Goal: Book appointment/travel/reservation

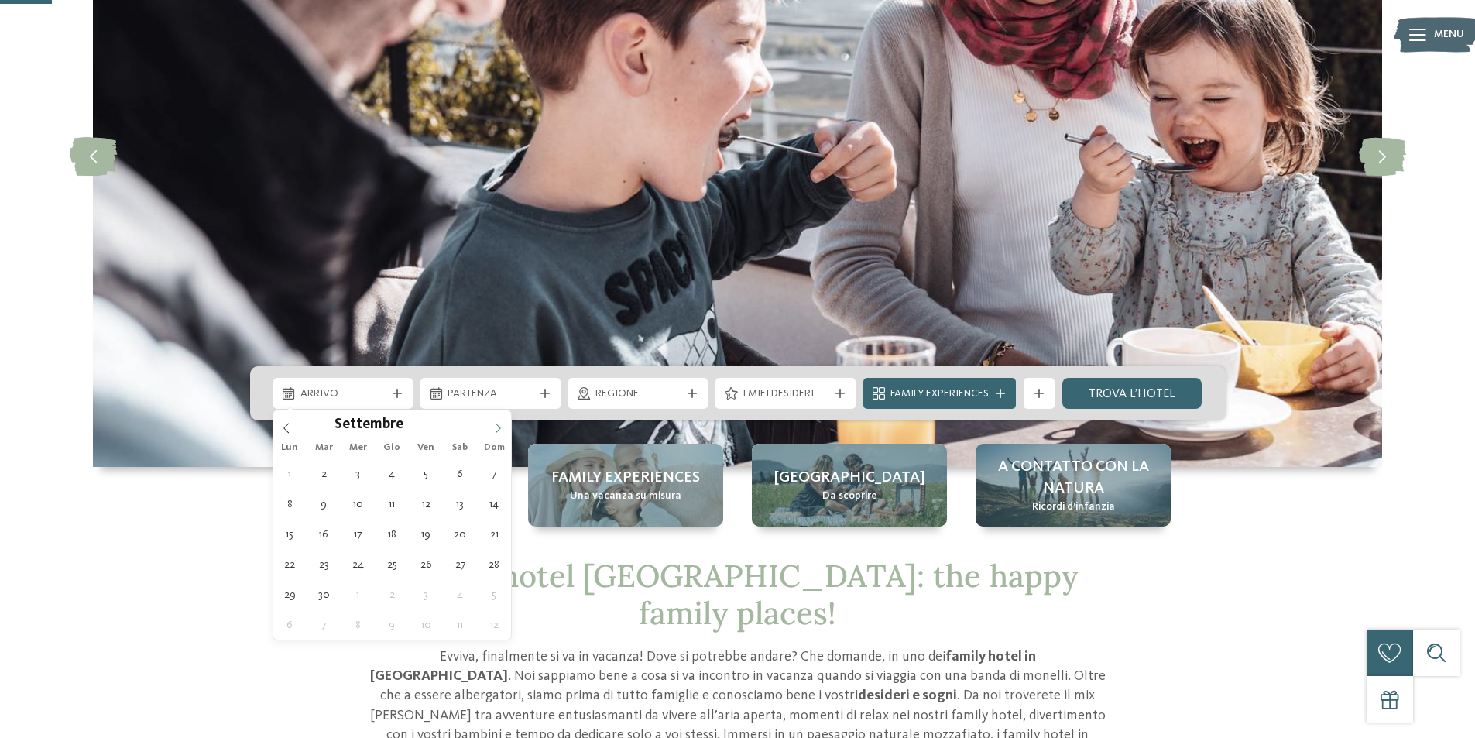
click at [501, 429] on icon at bounding box center [498, 428] width 11 height 11
click at [496, 426] on icon at bounding box center [498, 428] width 11 height 11
type div "26.10.2025"
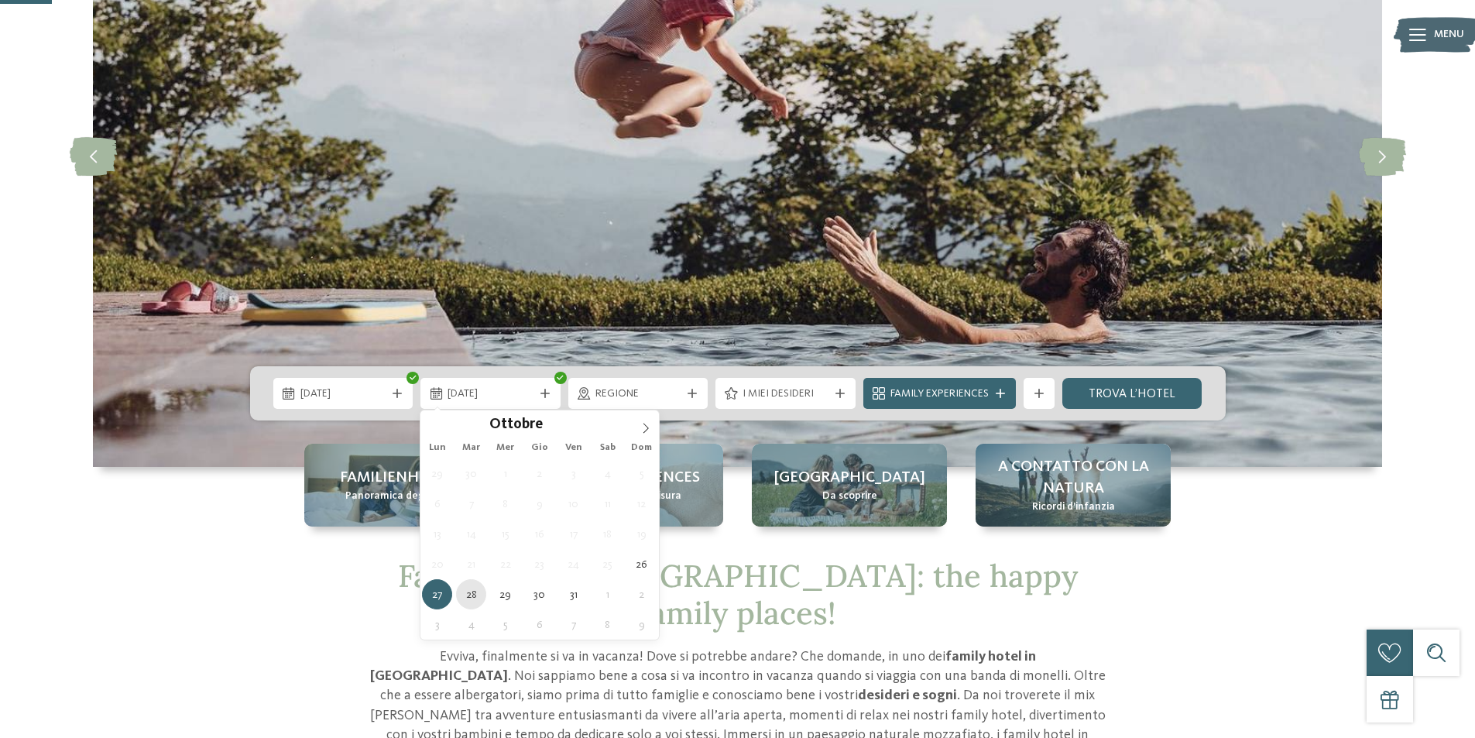
type div "28.10.2025"
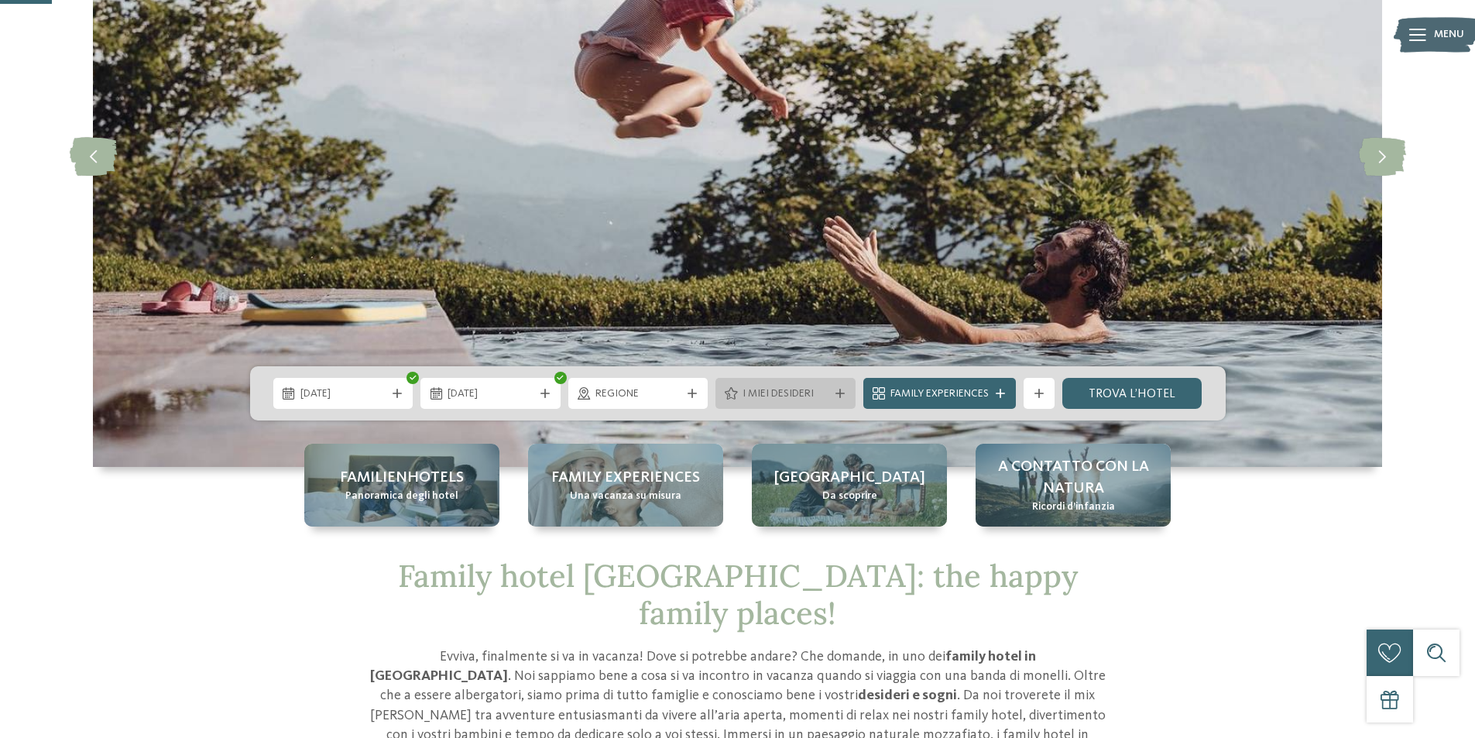
click at [825, 387] on span "I miei desideri" at bounding box center [786, 393] width 86 height 15
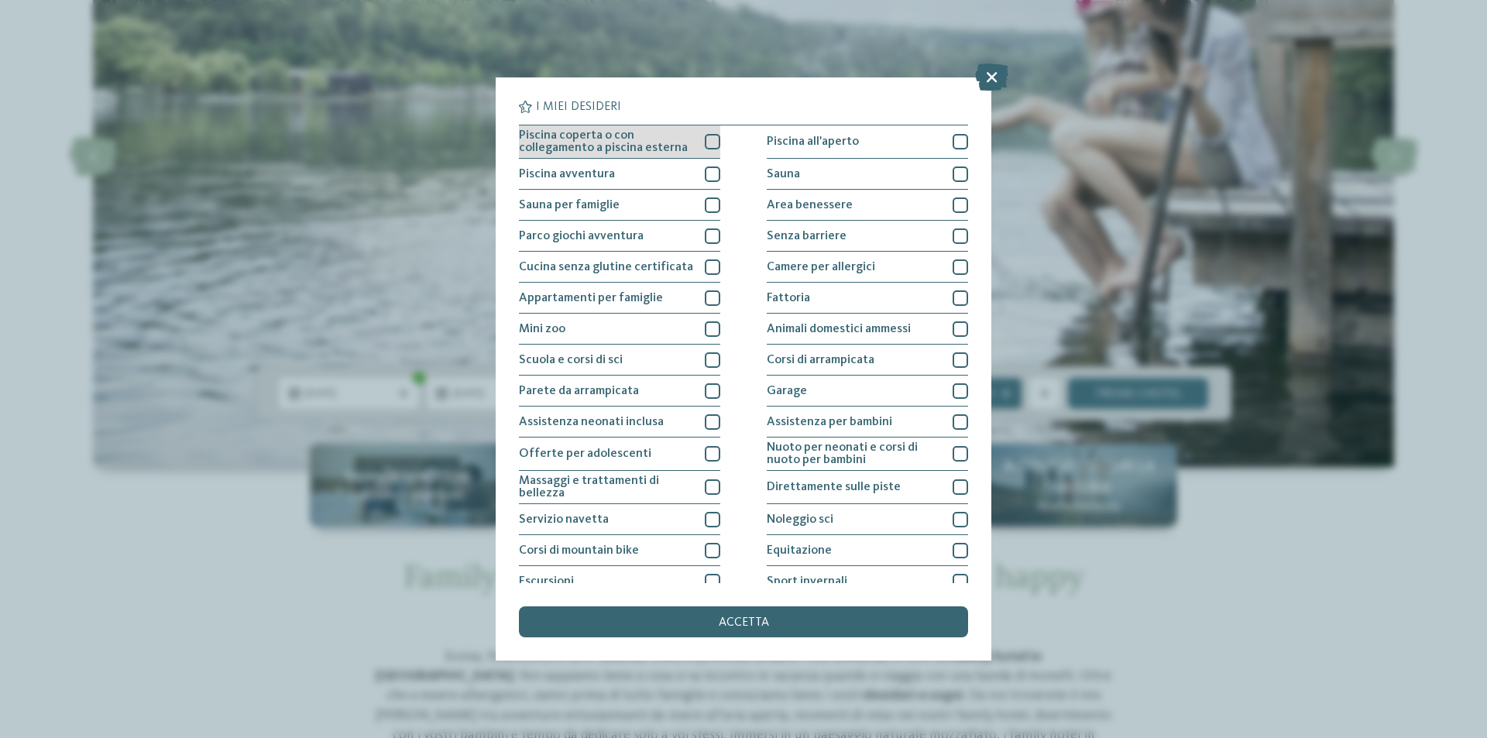
click at [705, 140] on div at bounding box center [712, 141] width 15 height 15
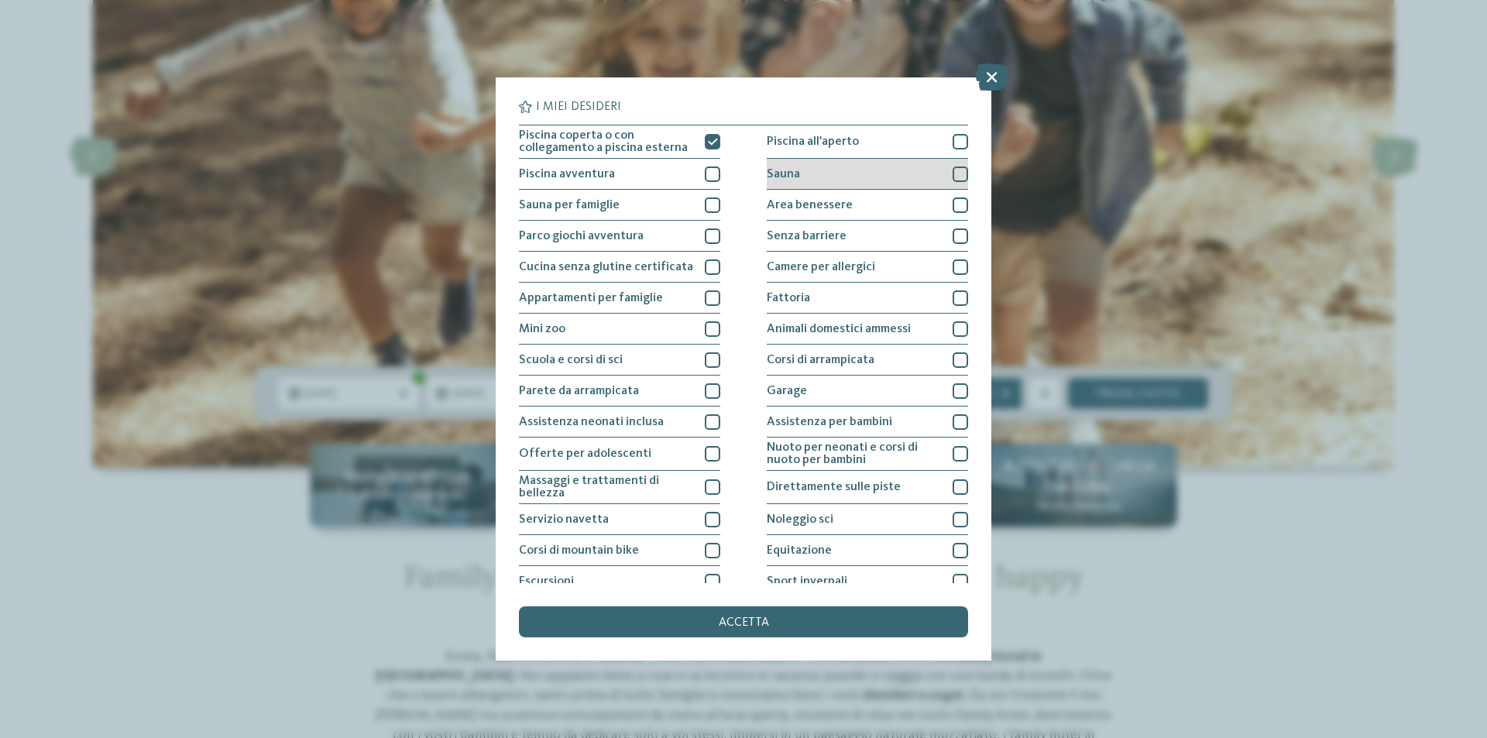
click at [952, 173] on div at bounding box center [959, 173] width 15 height 15
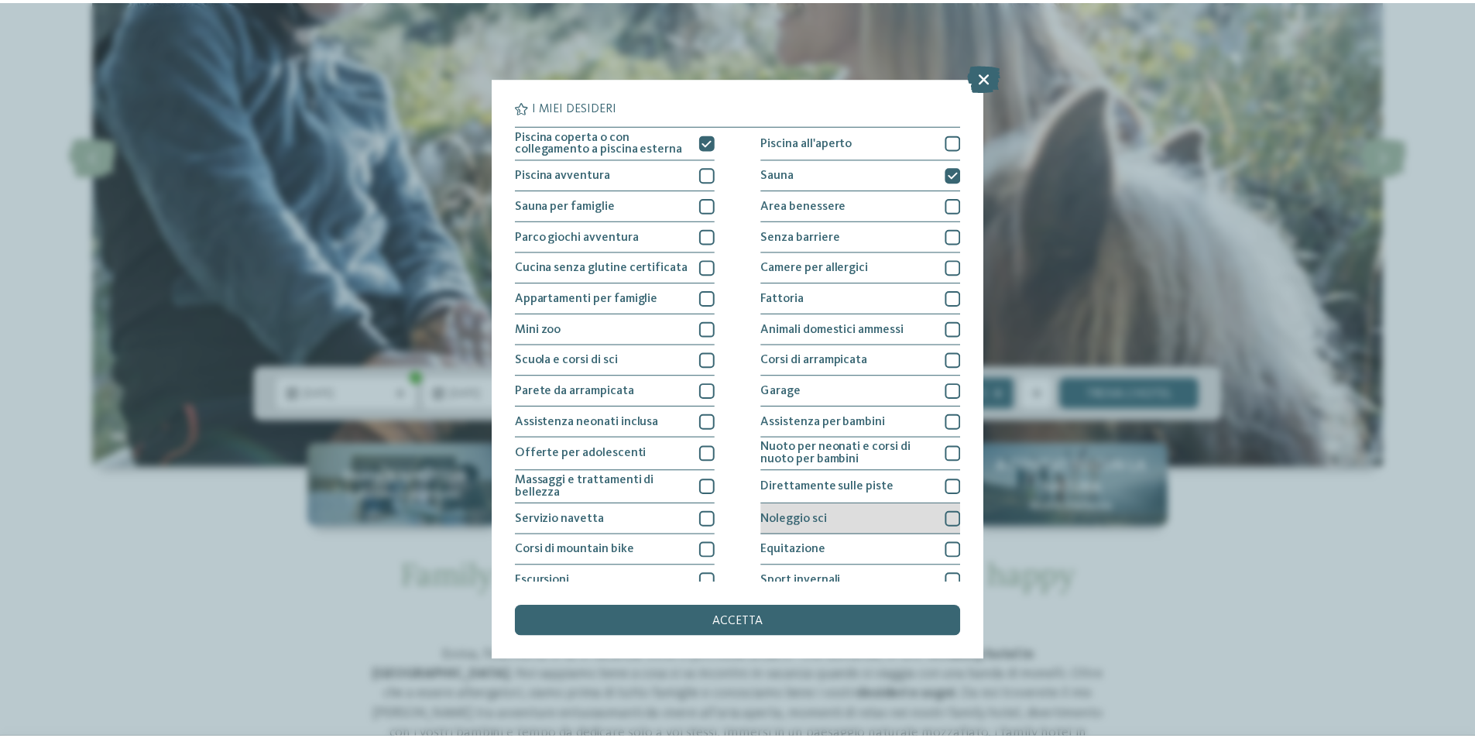
scroll to position [76, 0]
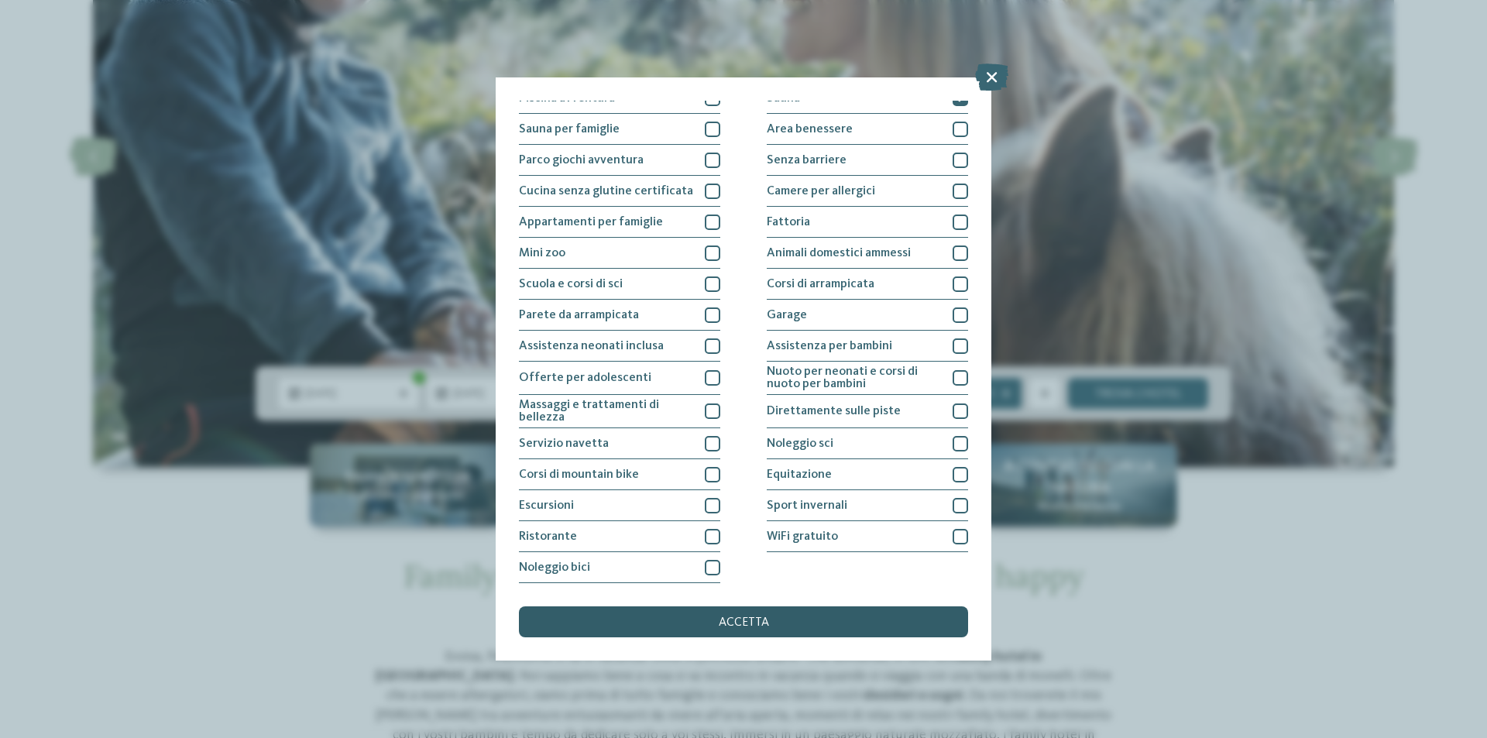
click at [769, 612] on div "accetta" at bounding box center [743, 621] width 449 height 31
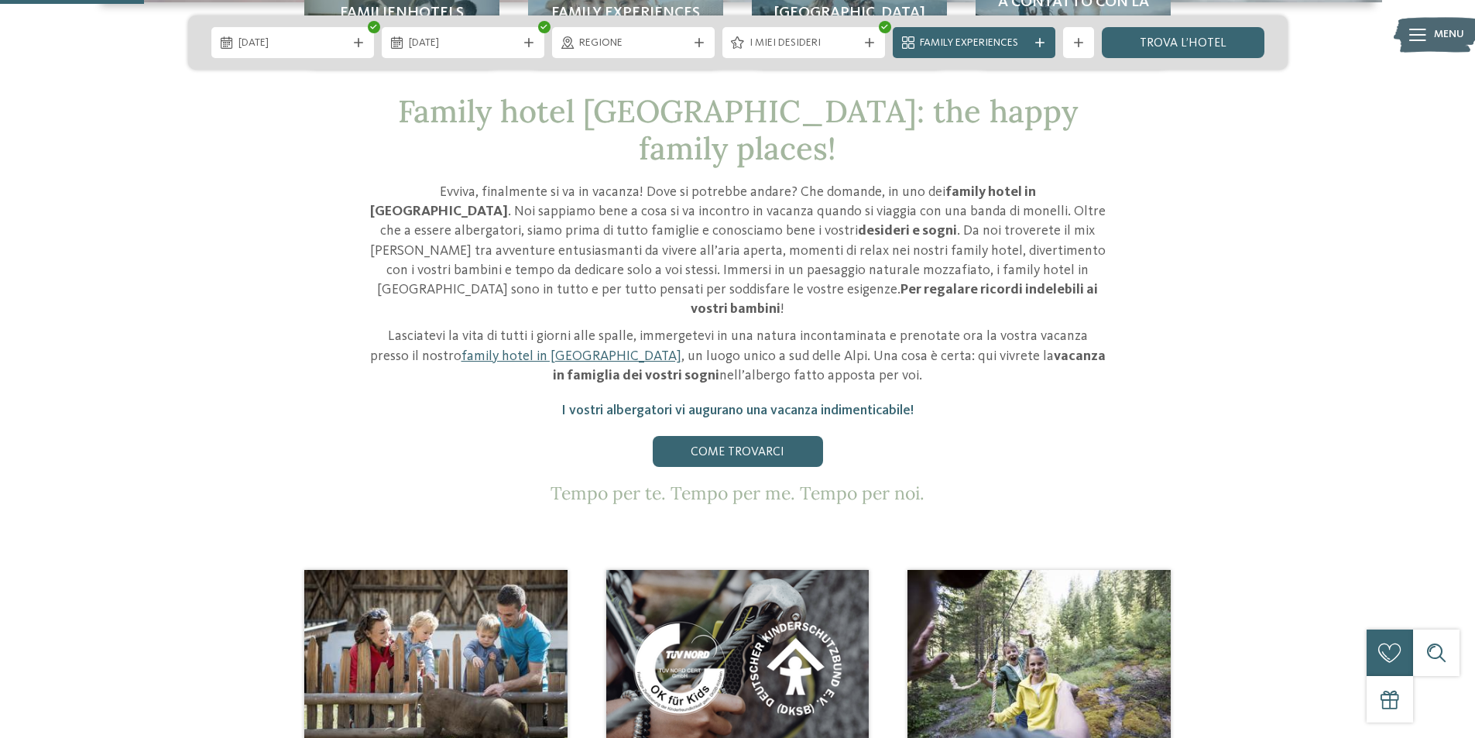
scroll to position [542, 0]
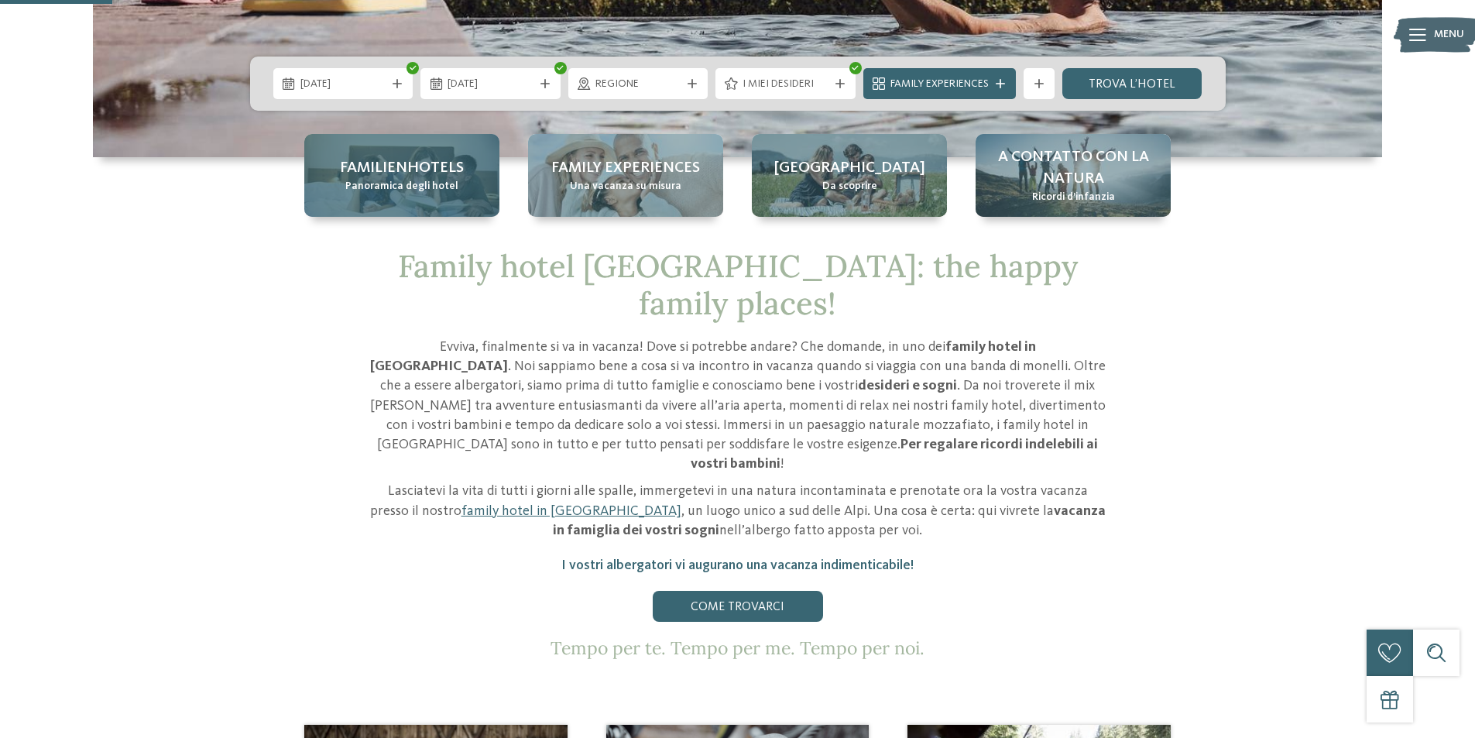
click at [390, 179] on span "Panoramica degli hotel" at bounding box center [401, 186] width 113 height 15
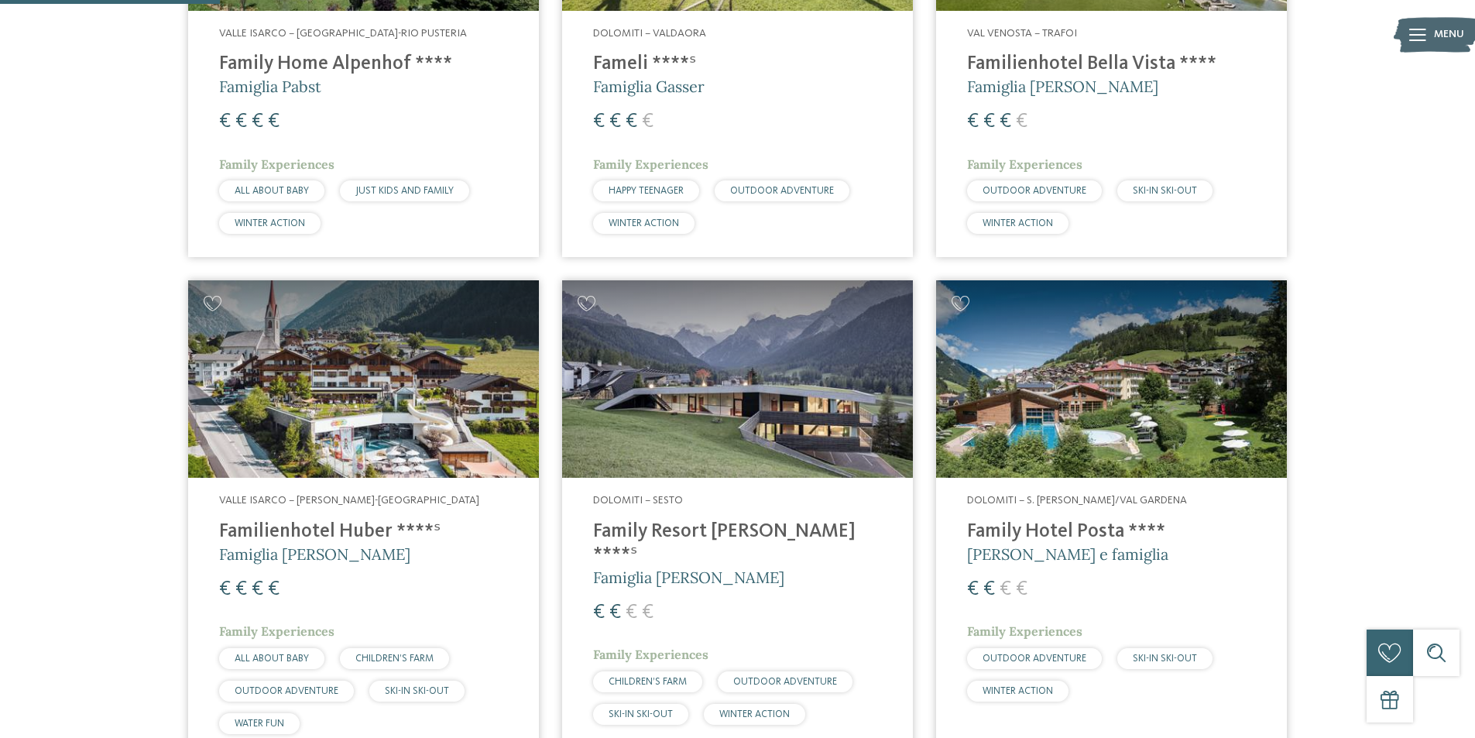
scroll to position [774, 0]
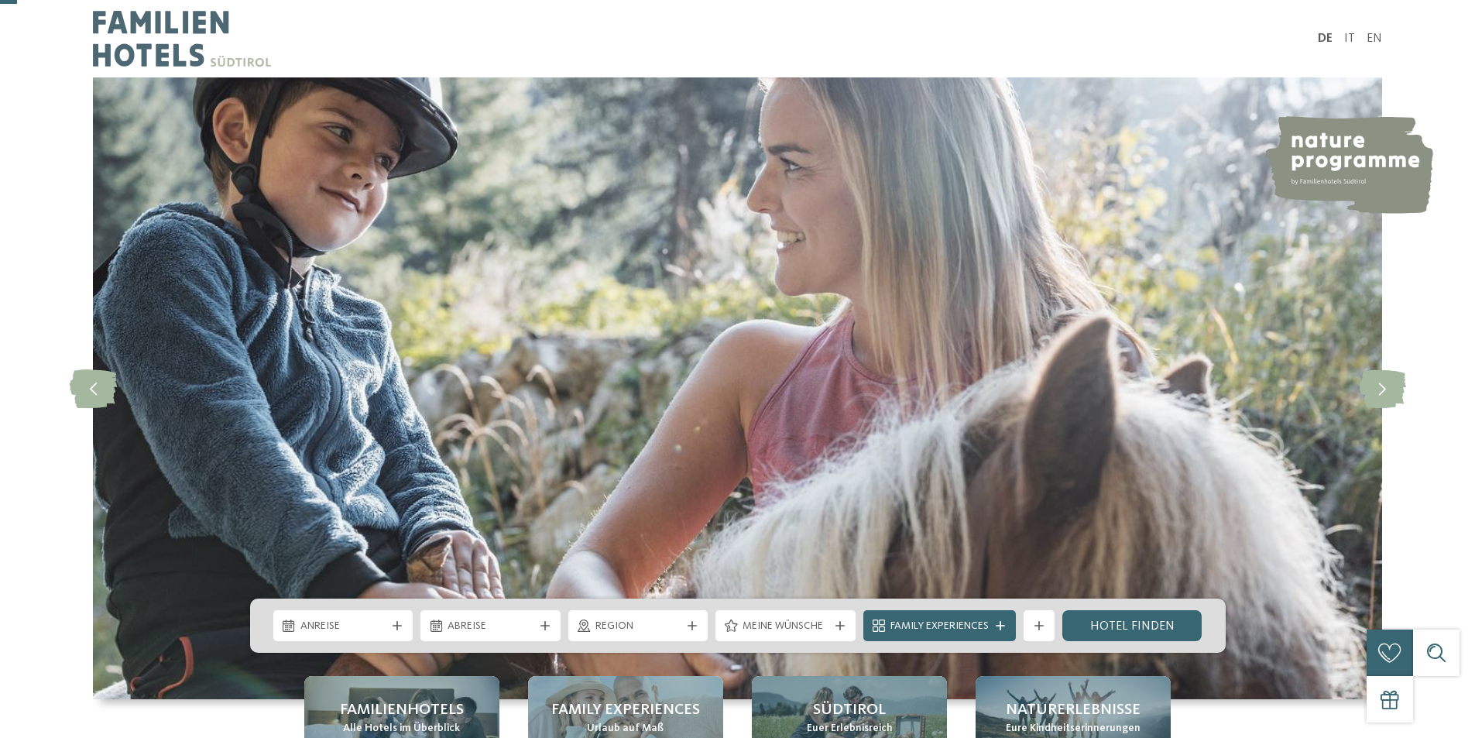
scroll to position [77, 0]
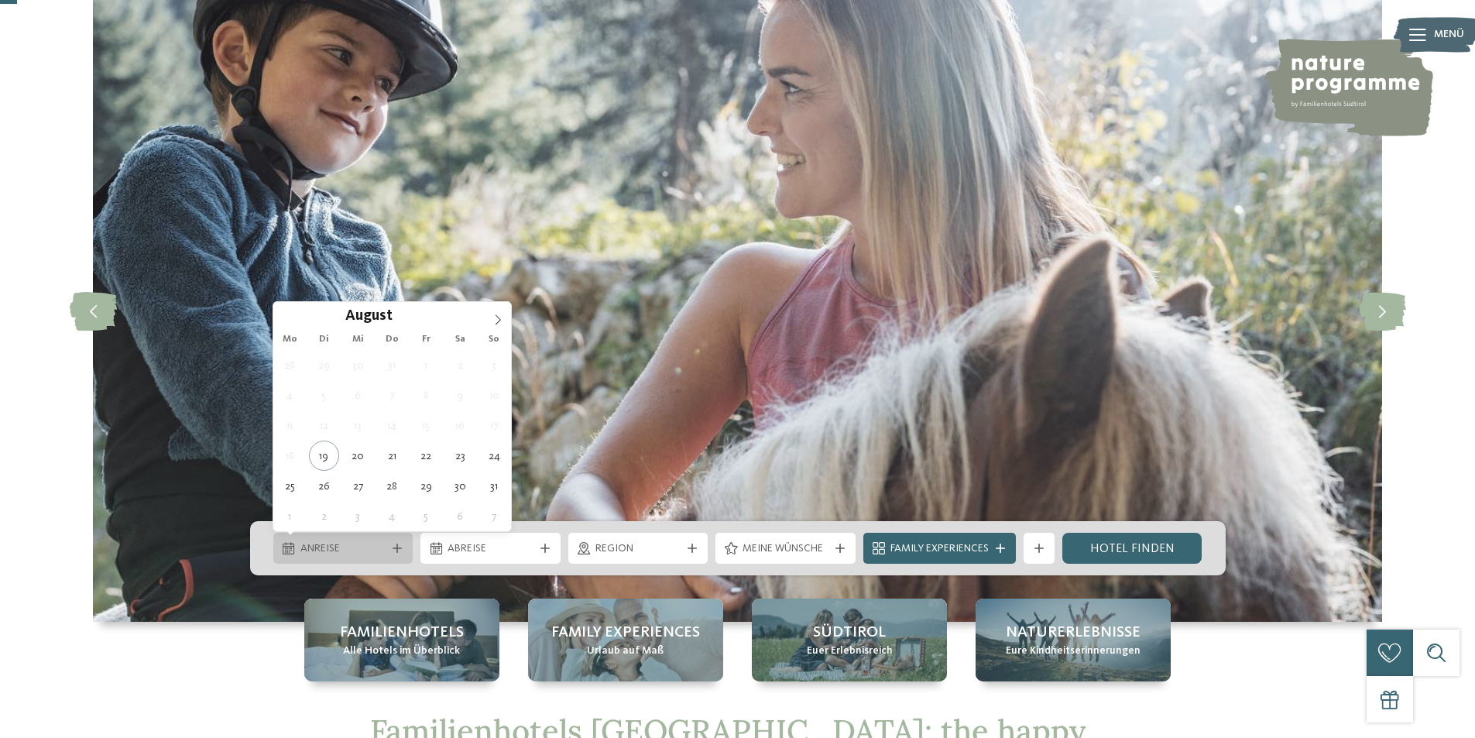
click at [346, 542] on span "Anreise" at bounding box center [343, 548] width 86 height 15
click at [497, 316] on icon at bounding box center [498, 319] width 11 height 11
click at [497, 316] on icon at bounding box center [498, 319] width 5 height 10
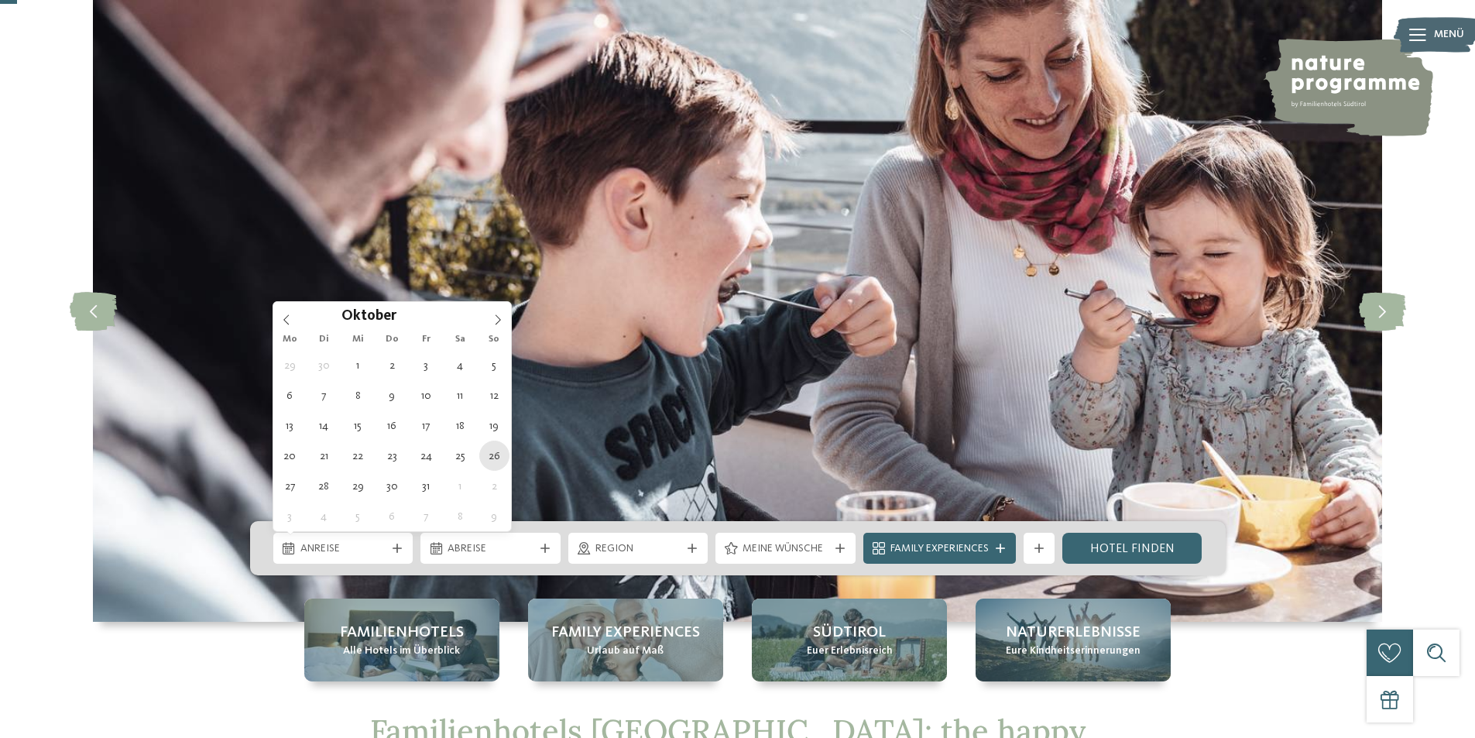
type div "26.10.2025"
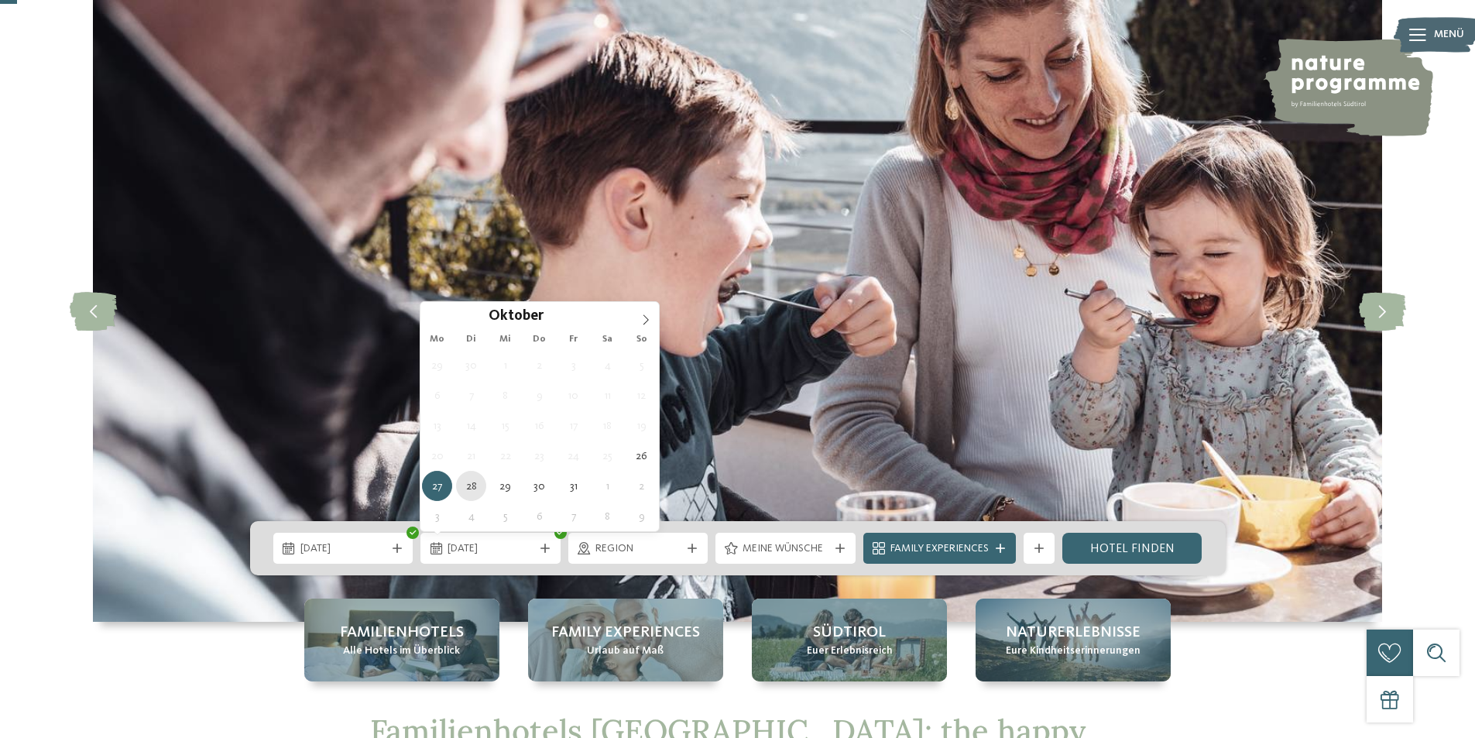
type div "28.10.2025"
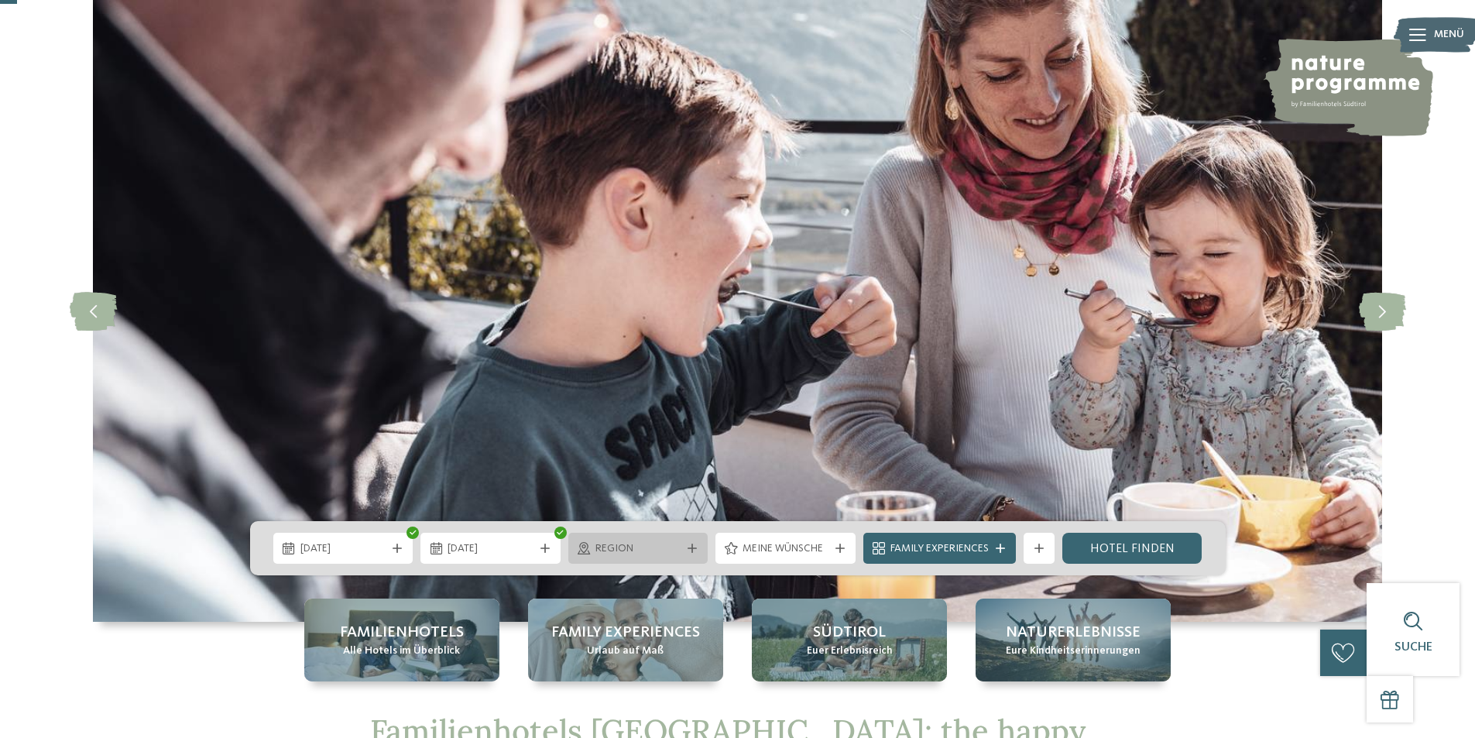
click at [649, 548] on span "Region" at bounding box center [638, 548] width 86 height 15
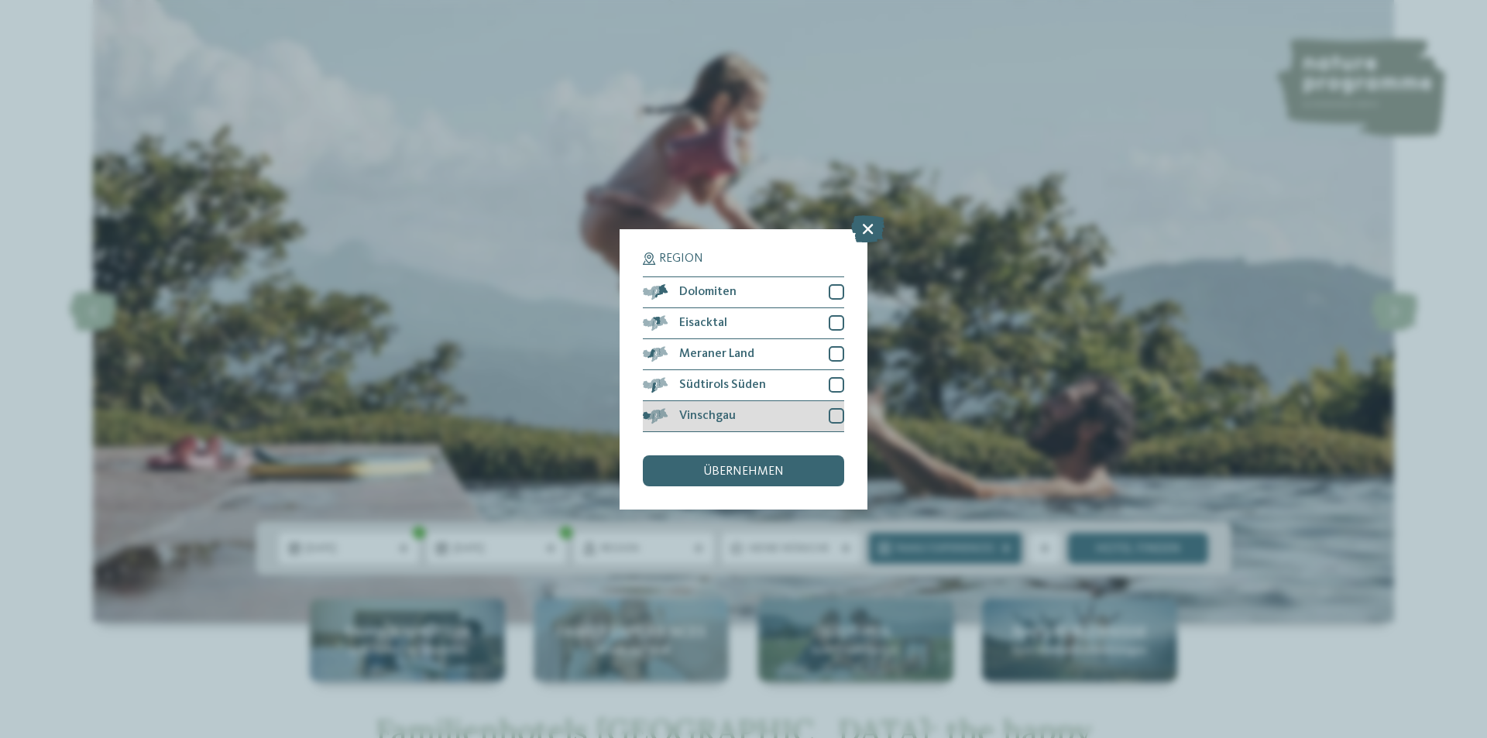
click at [724, 413] on span "Vinschgau" at bounding box center [707, 416] width 57 height 12
click at [718, 330] on div "Eisacktal" at bounding box center [743, 323] width 201 height 31
click at [733, 470] on span "übernehmen" at bounding box center [743, 471] width 81 height 12
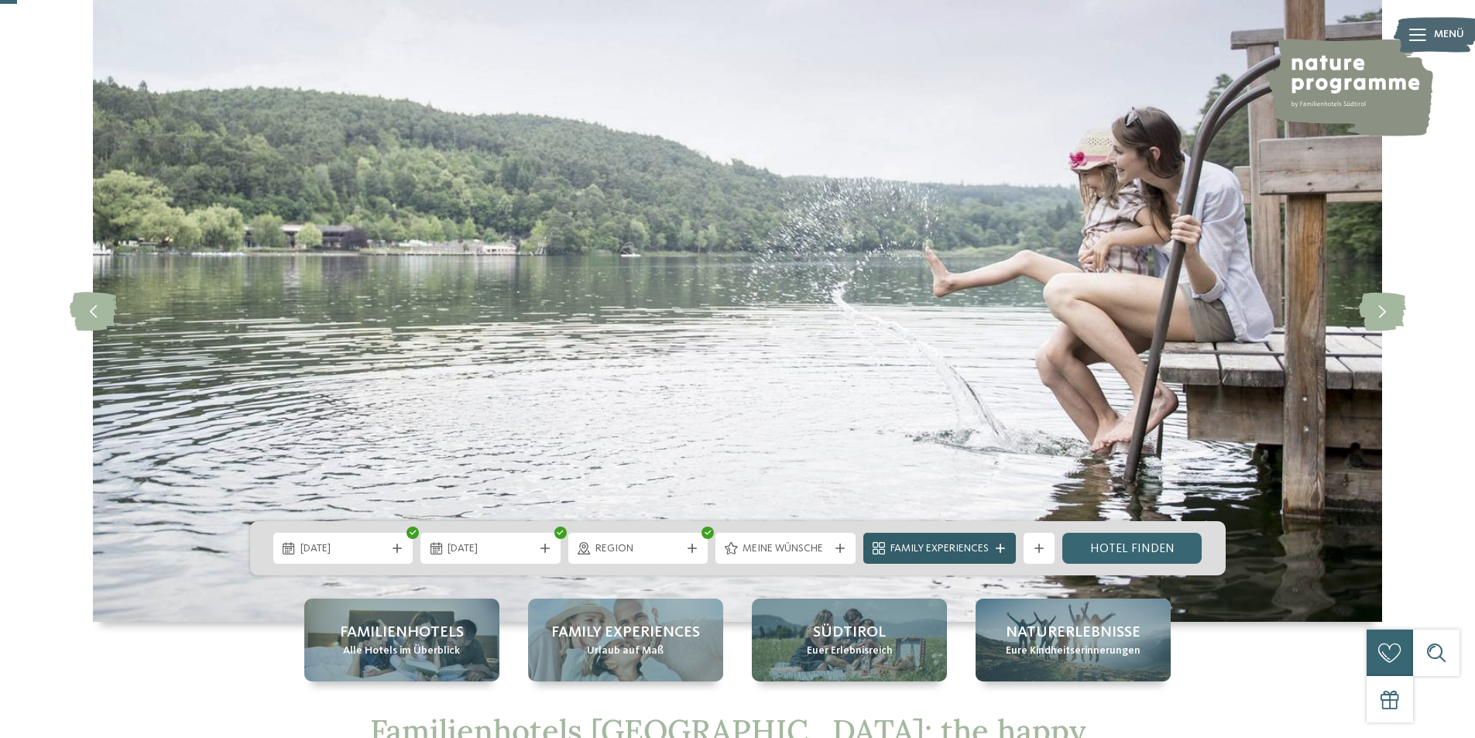
scroll to position [232, 0]
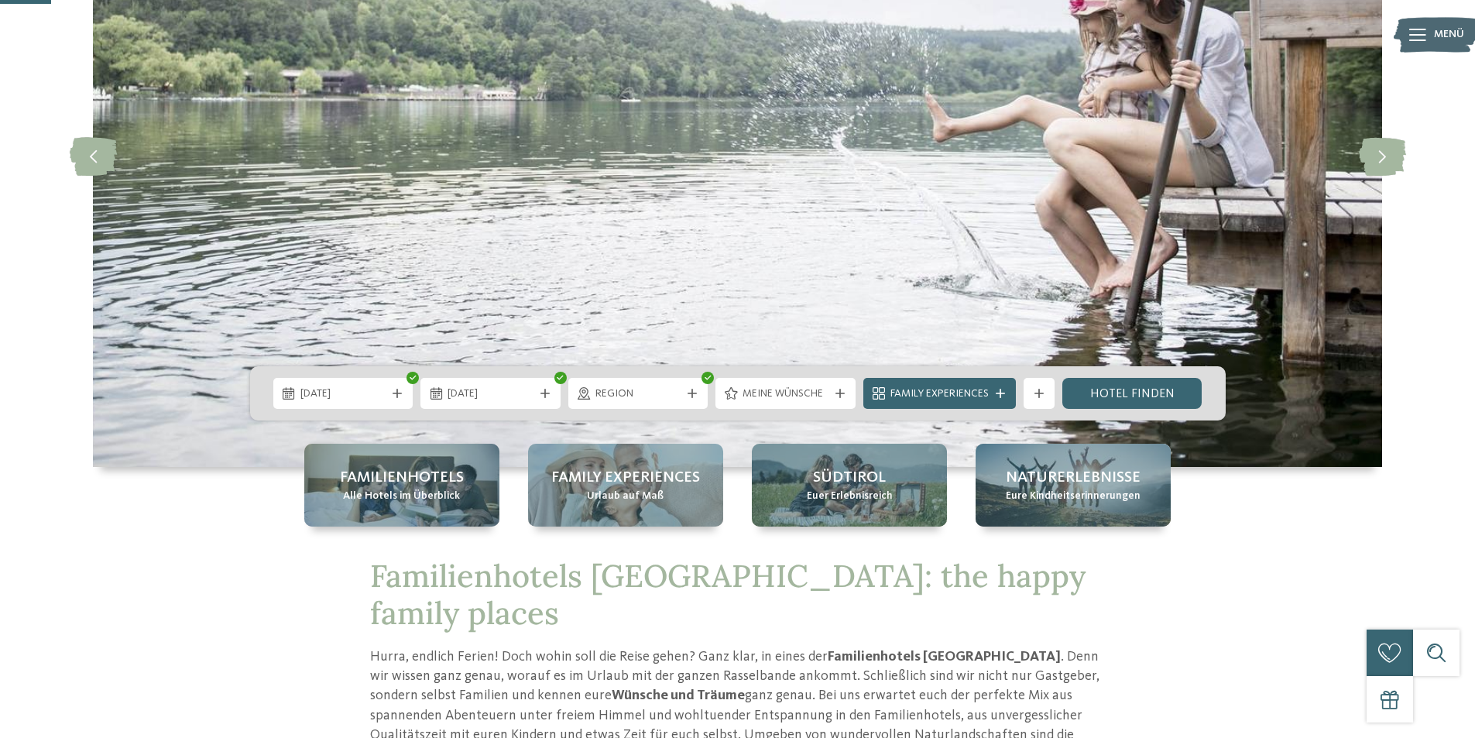
drag, startPoint x: 1144, startPoint y: 393, endPoint x: 887, endPoint y: 301, distance: 272.4
click at [1143, 393] on link "Hotel finden" at bounding box center [1132, 393] width 140 height 31
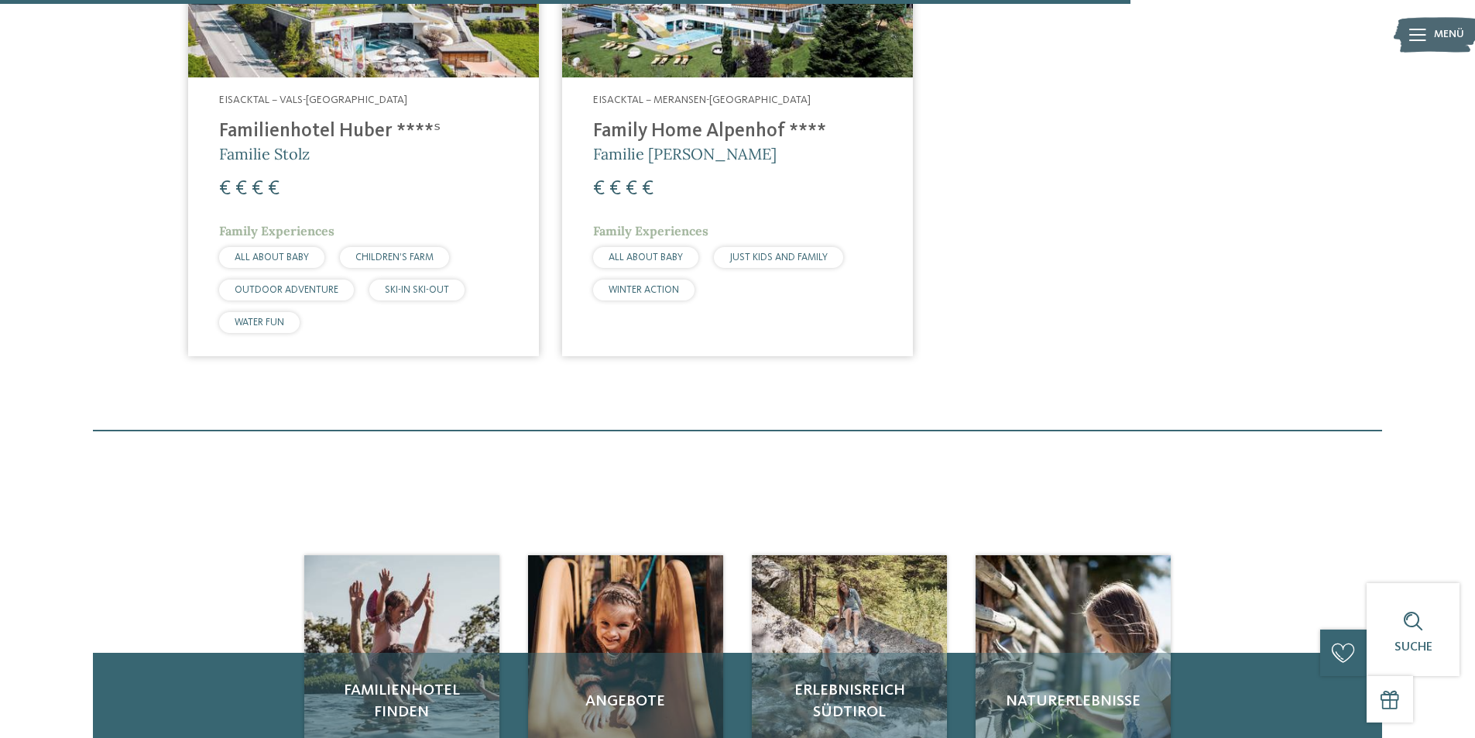
scroll to position [1282, 0]
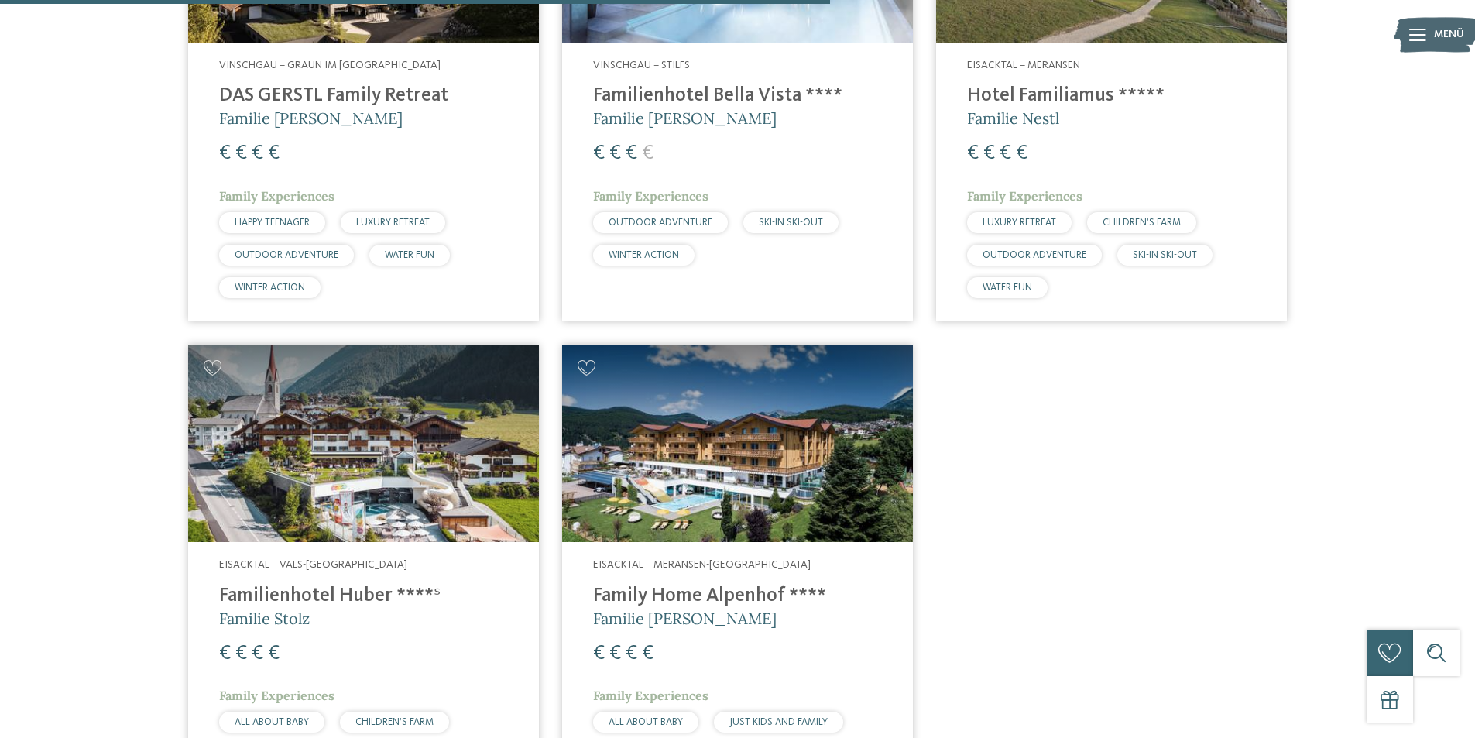
click at [685, 85] on h4 "Familienhotel Bella Vista ****" at bounding box center [737, 95] width 289 height 23
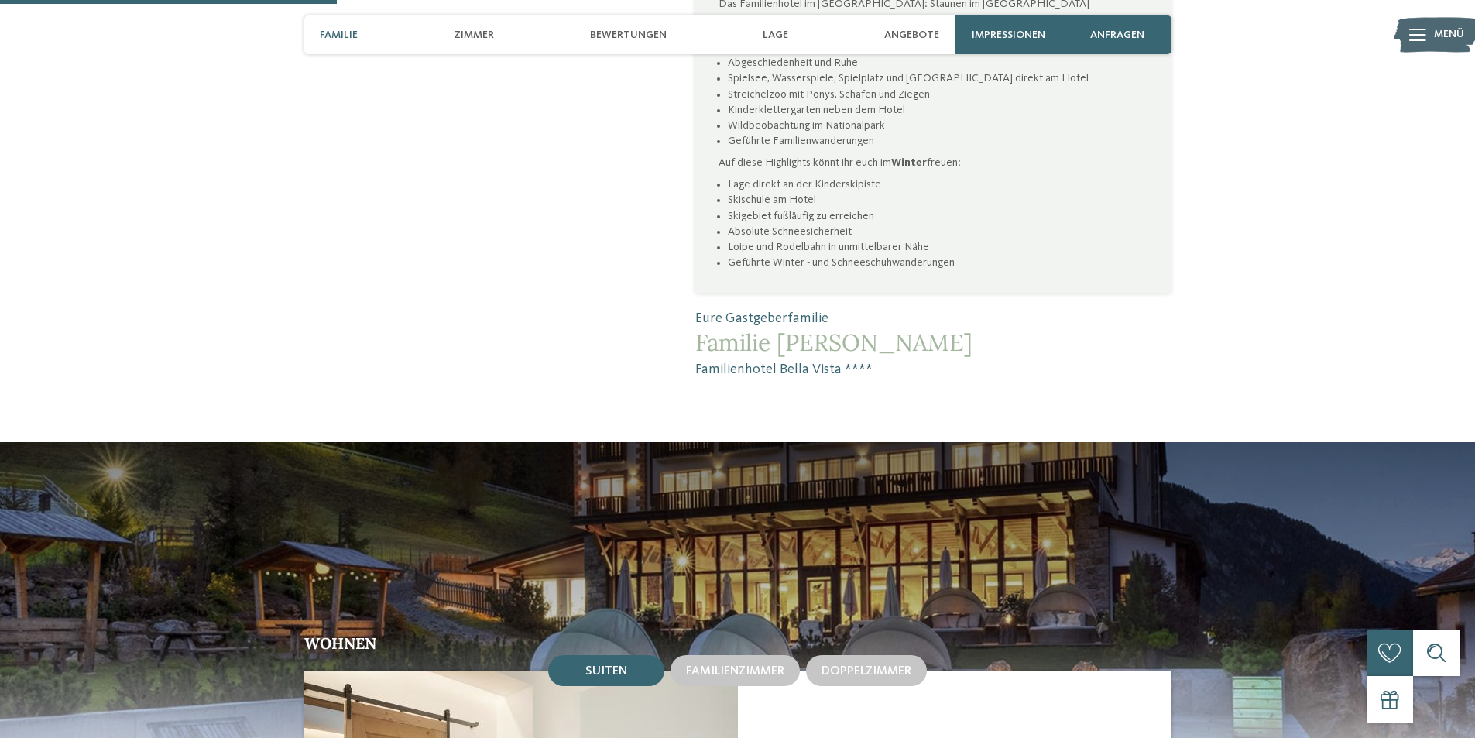
scroll to position [1394, 0]
